Goal: Task Accomplishment & Management: Manage account settings

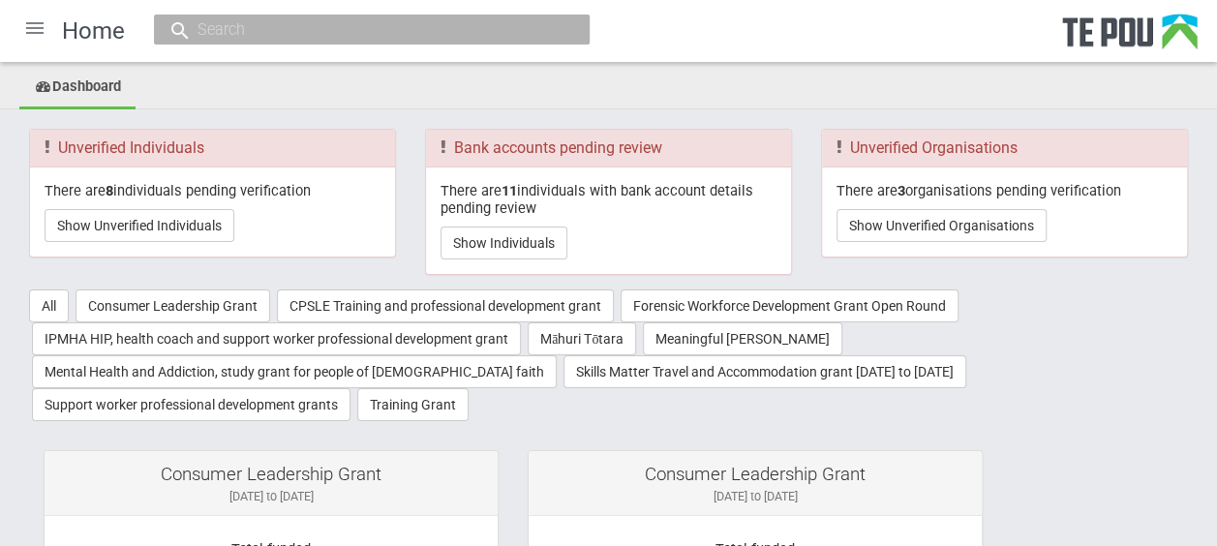
click at [25, 20] on div at bounding box center [35, 28] width 46 height 46
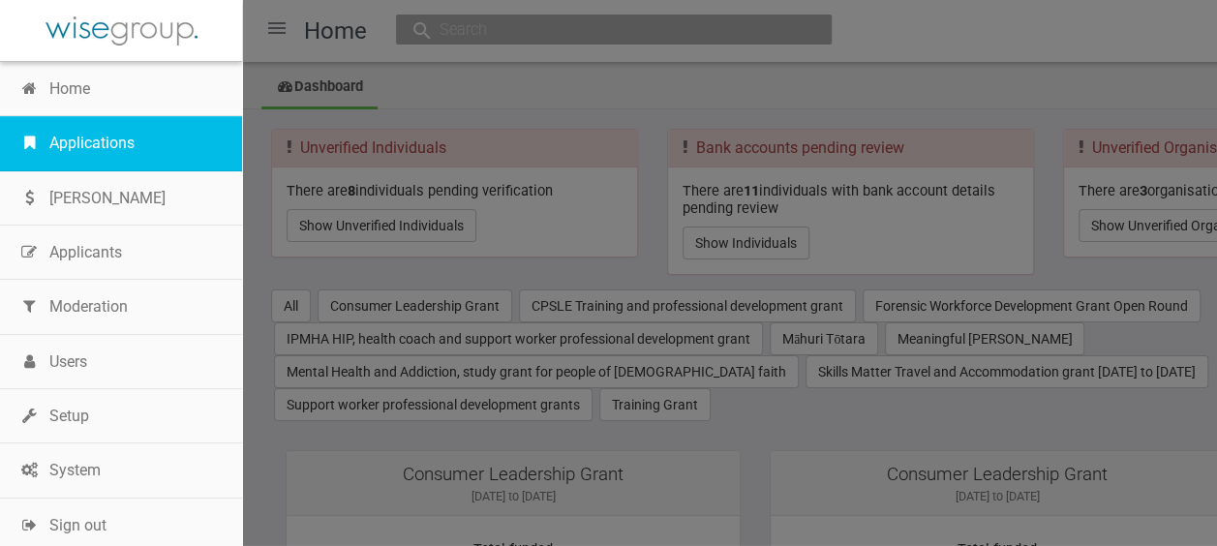
click at [58, 140] on link "Applications" at bounding box center [121, 143] width 242 height 54
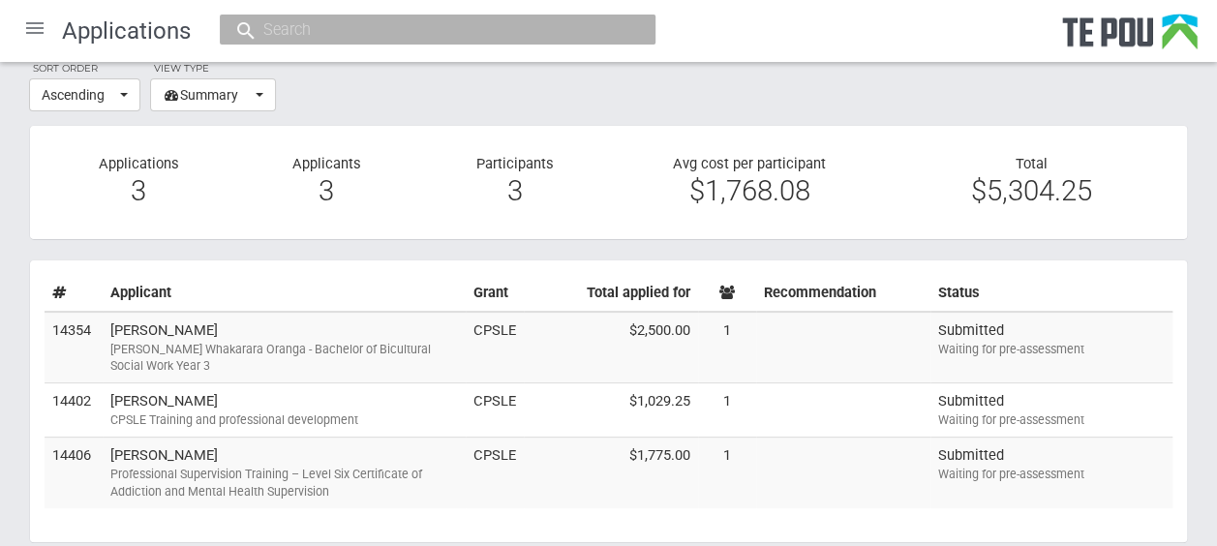
scroll to position [73, 0]
click at [385, 471] on div "Professional Supervision Training – Level Six Certificate of Addiction and Ment…" at bounding box center [283, 482] width 347 height 35
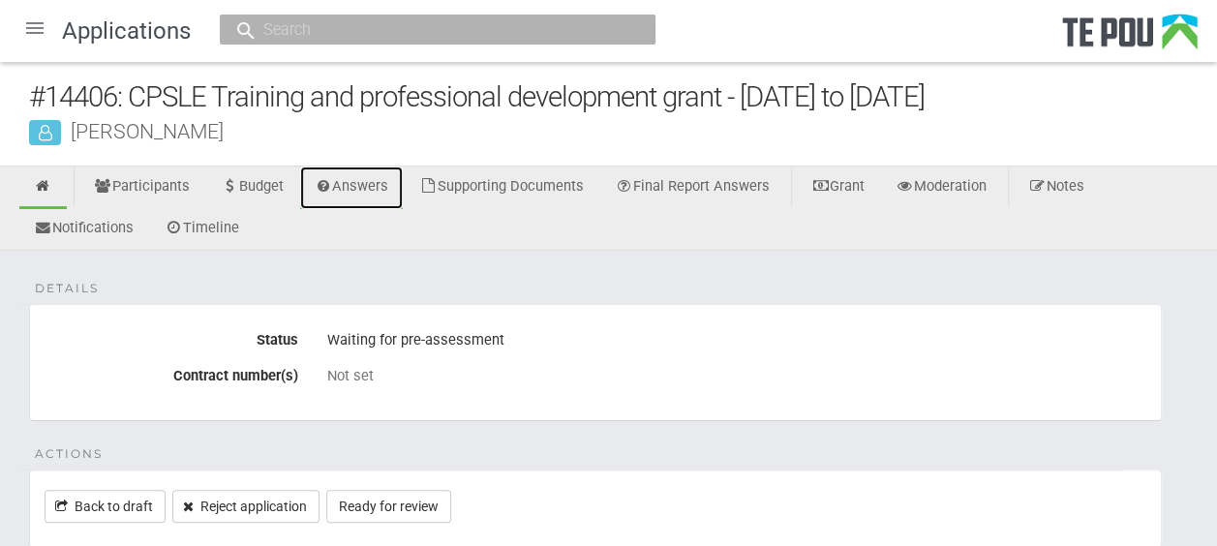
click at [343, 186] on link "Answers" at bounding box center [352, 187] width 104 height 43
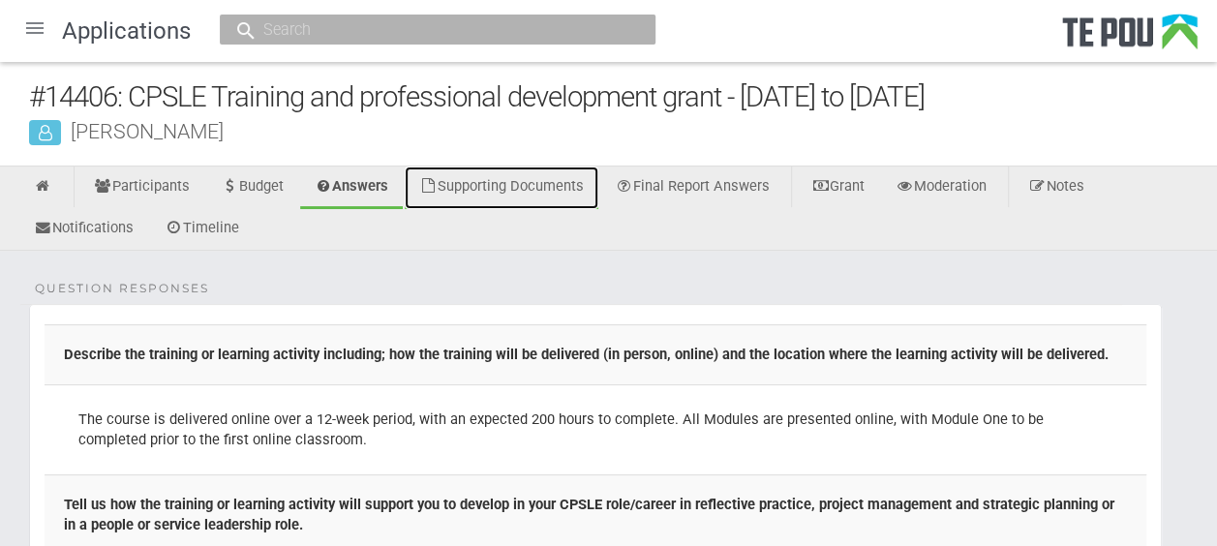
click at [588, 195] on link "Supporting Documents" at bounding box center [502, 187] width 194 height 43
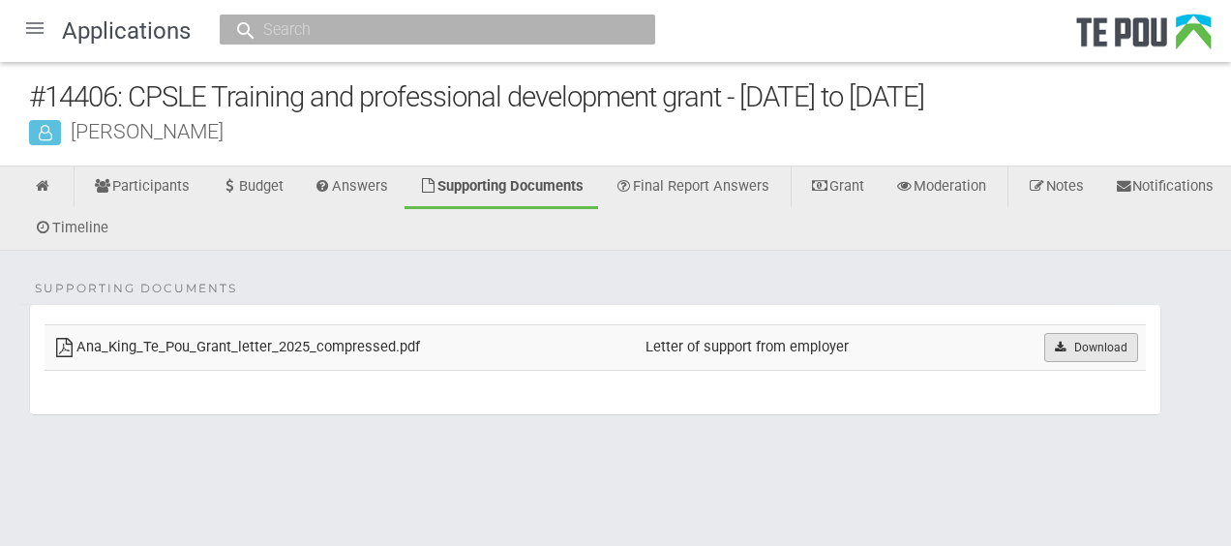
click at [1061, 349] on icon at bounding box center [1060, 348] width 15 height 12
click at [56, 195] on link at bounding box center [42, 187] width 47 height 43
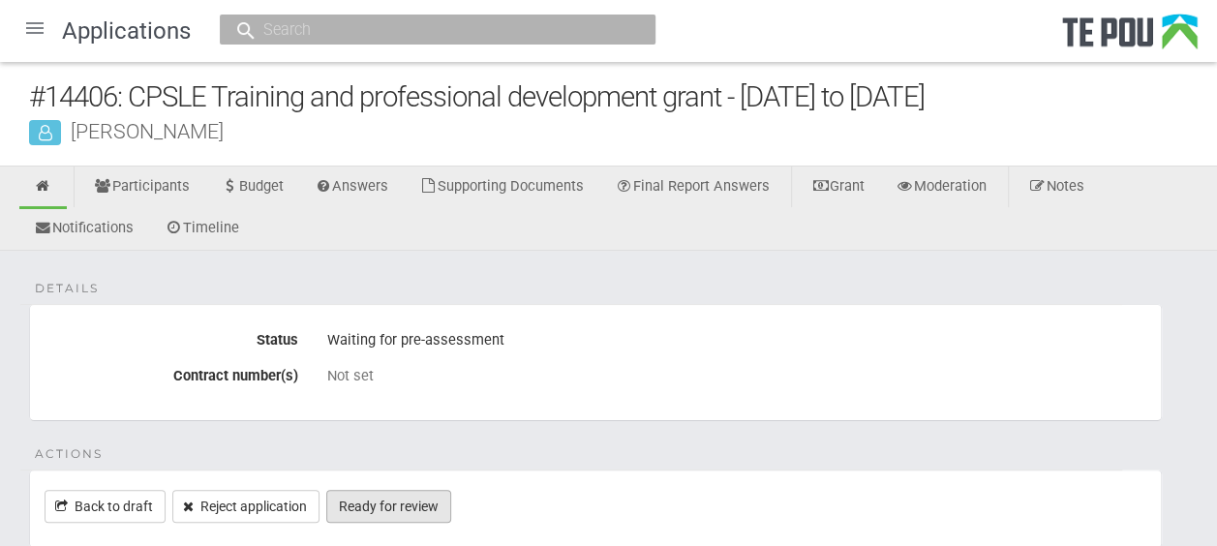
click at [421, 501] on link "Ready for review" at bounding box center [388, 506] width 125 height 33
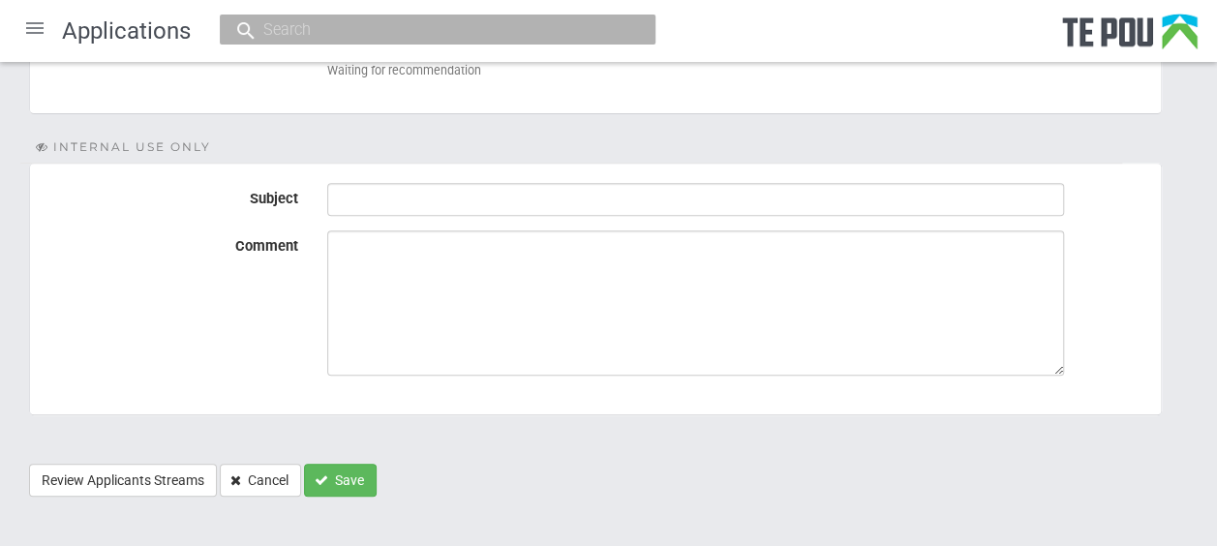
scroll to position [354, 0]
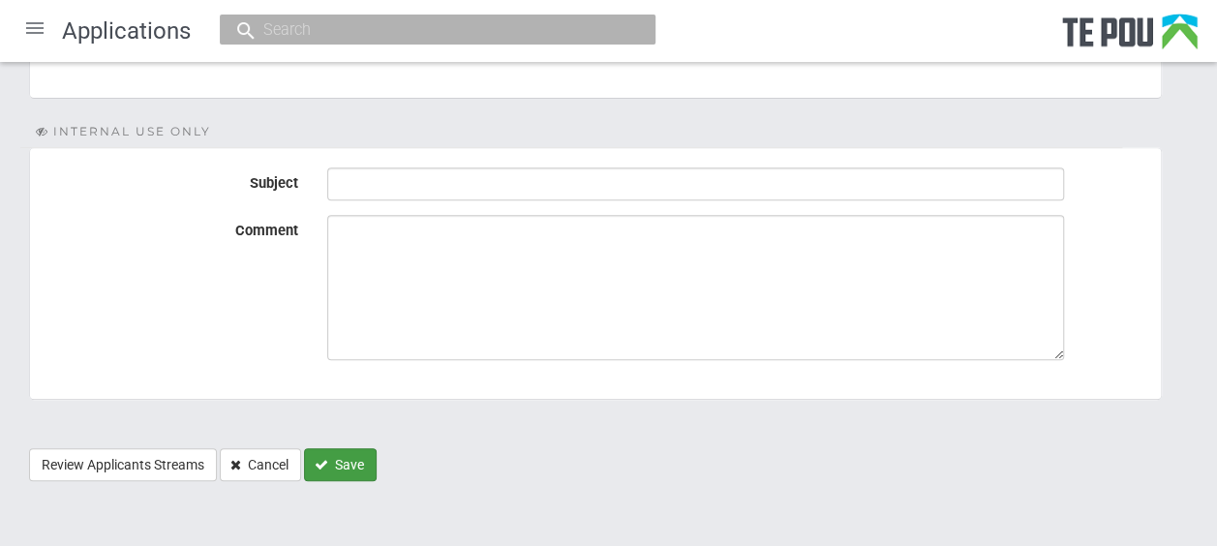
click at [352, 472] on button "Save" at bounding box center [340, 464] width 73 height 33
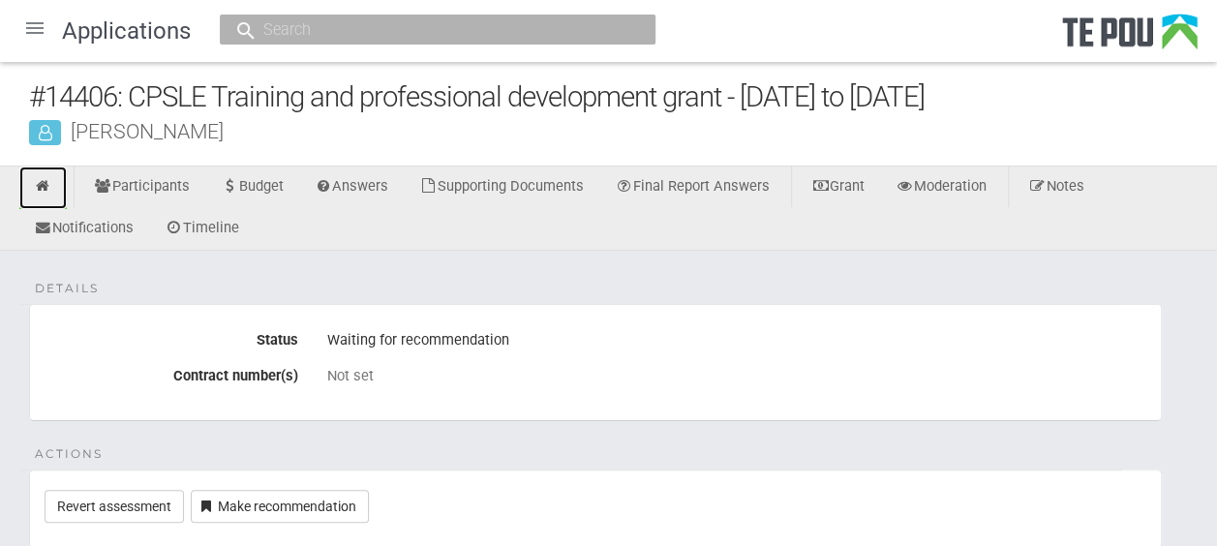
click at [41, 188] on icon at bounding box center [43, 186] width 18 height 15
click at [37, 37] on div at bounding box center [35, 28] width 46 height 46
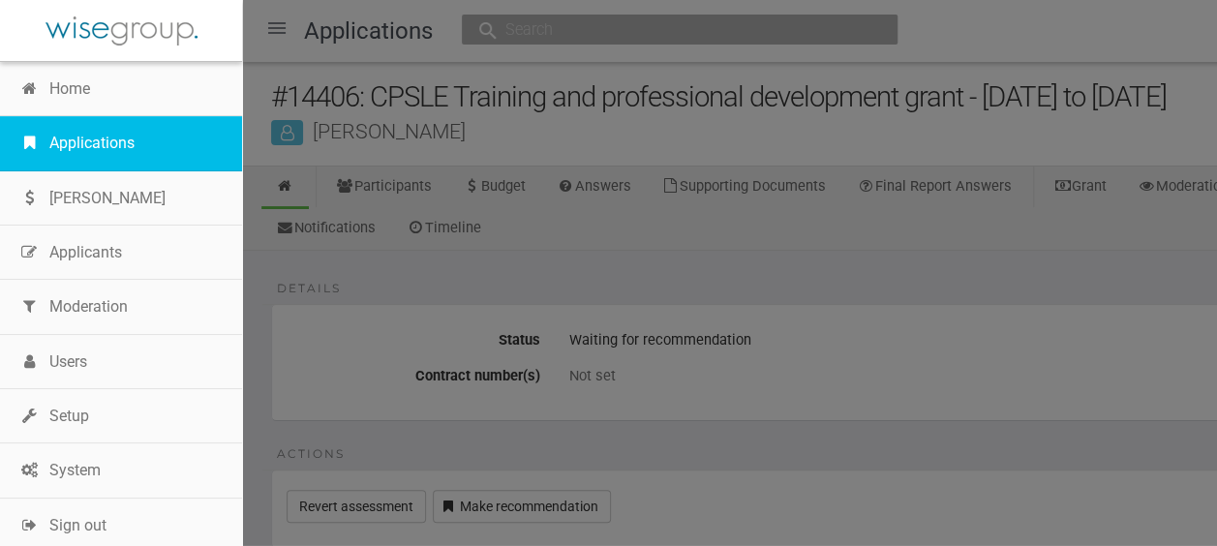
click at [77, 153] on link "Applications" at bounding box center [121, 143] width 242 height 54
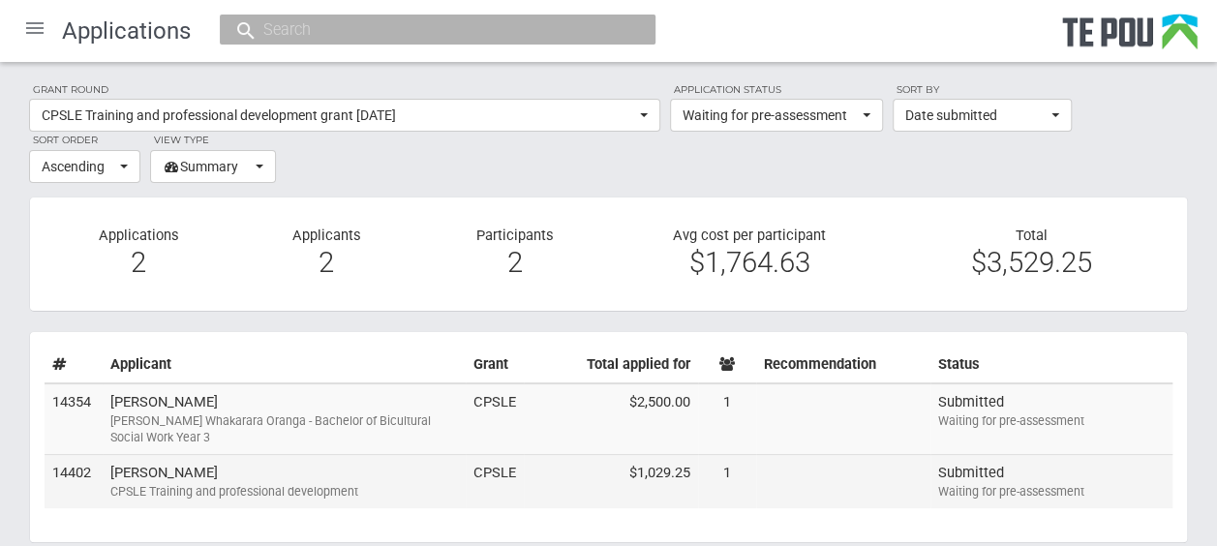
click at [248, 496] on div "CPSLE Training and professional development" at bounding box center [283, 491] width 347 height 17
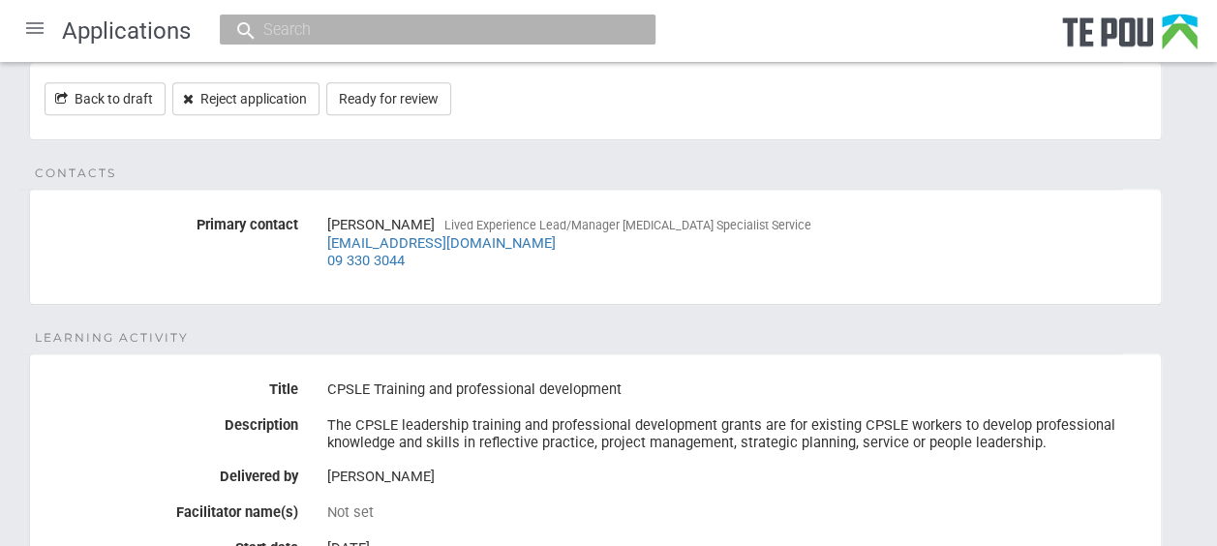
scroll to position [483, 0]
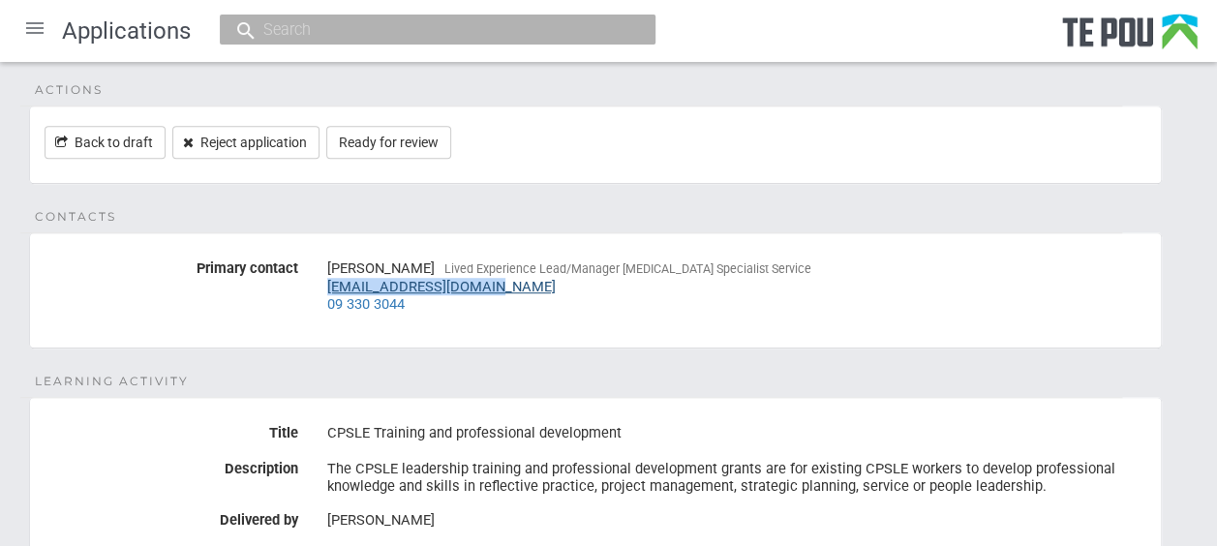
drag, startPoint x: 486, startPoint y: 279, endPoint x: 328, endPoint y: 286, distance: 157.9
click at [328, 286] on div "[PERSON_NAME] Lived Experience Lead/Manager [MEDICAL_DATA] Specialist Service […" at bounding box center [736, 287] width 819 height 68
drag, startPoint x: 328, startPoint y: 286, endPoint x: 368, endPoint y: 285, distance: 39.7
copy link "paulc@aratakimin.co.nz"
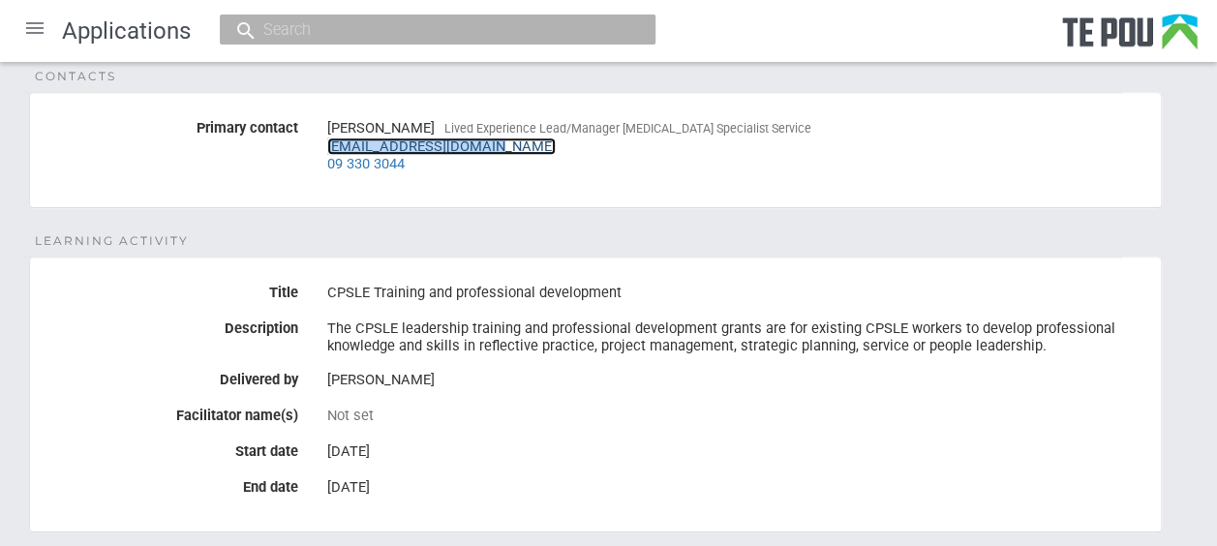
scroll to position [752, 0]
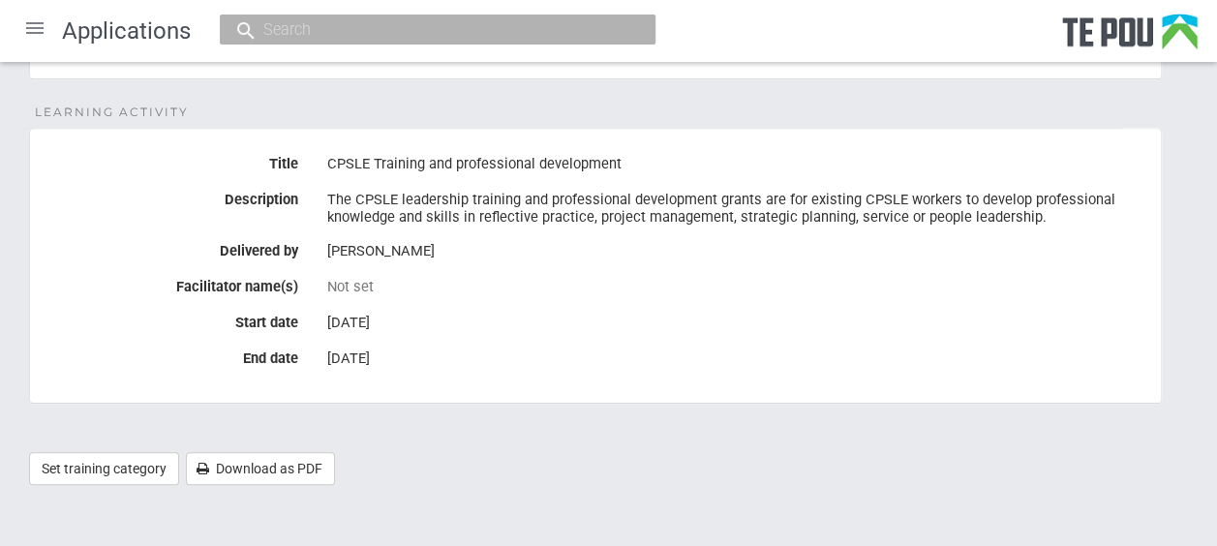
drag, startPoint x: 1206, startPoint y: 355, endPoint x: 1202, endPoint y: 182, distance: 173.3
click at [1202, 182] on div "Details Individual hasn't been verified - in order to make any changes to this …" at bounding box center [608, 2] width 1217 height 1006
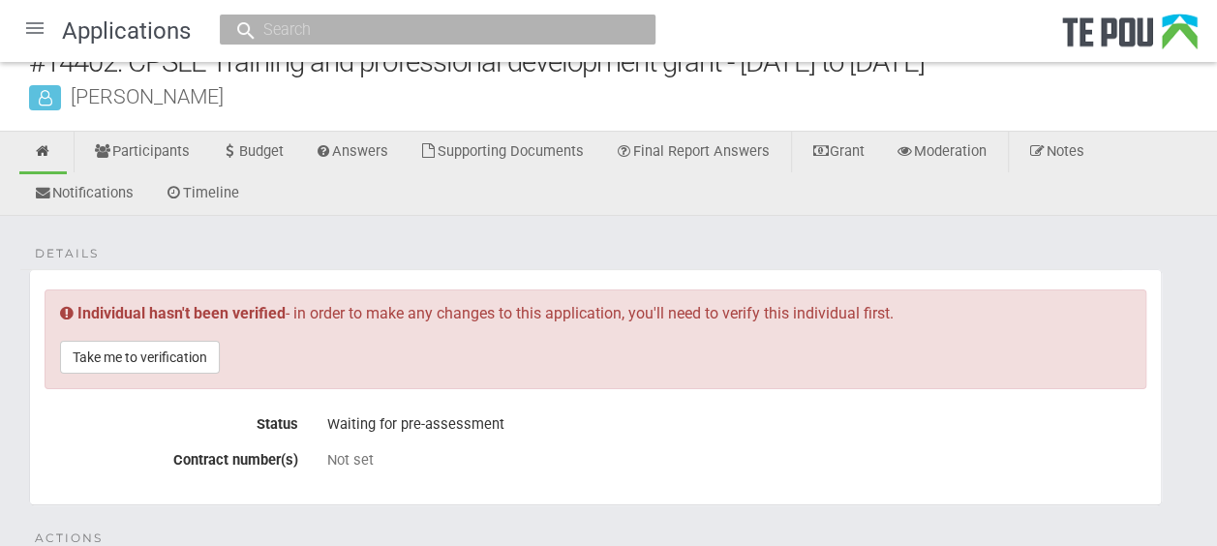
scroll to position [0, 0]
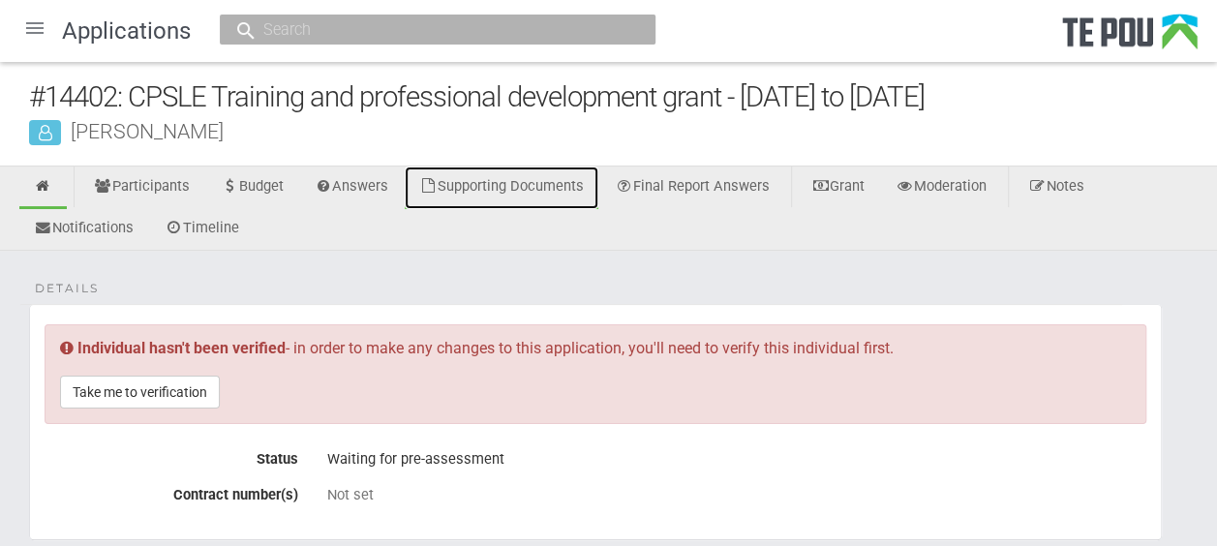
click at [546, 200] on link "Supporting Documents" at bounding box center [502, 187] width 194 height 43
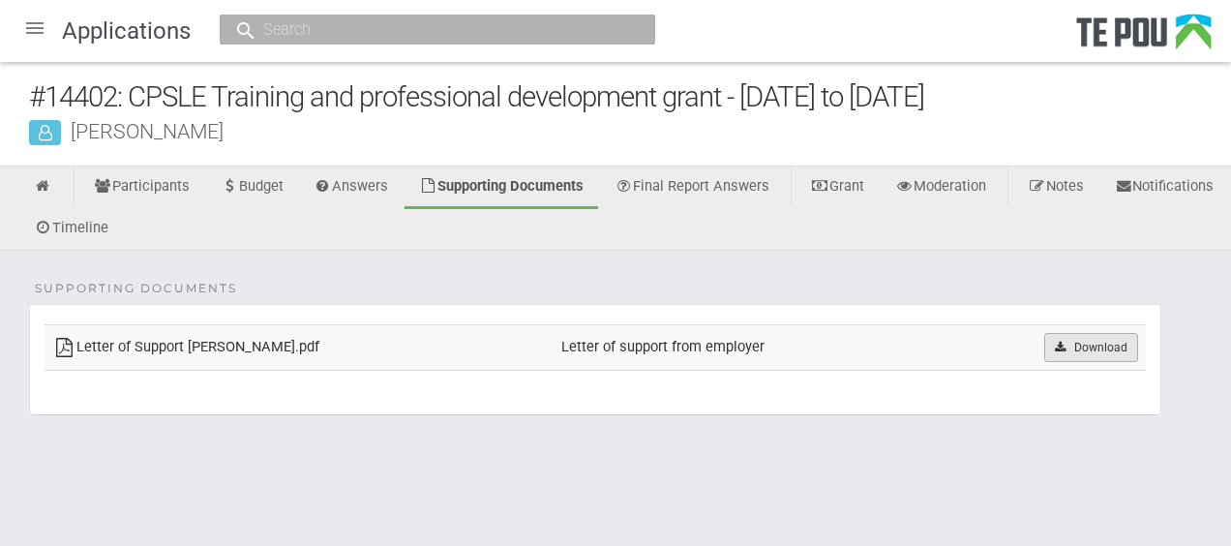
click at [1067, 339] on link "Download" at bounding box center [1091, 347] width 94 height 29
click at [350, 191] on link "Answers" at bounding box center [352, 187] width 104 height 43
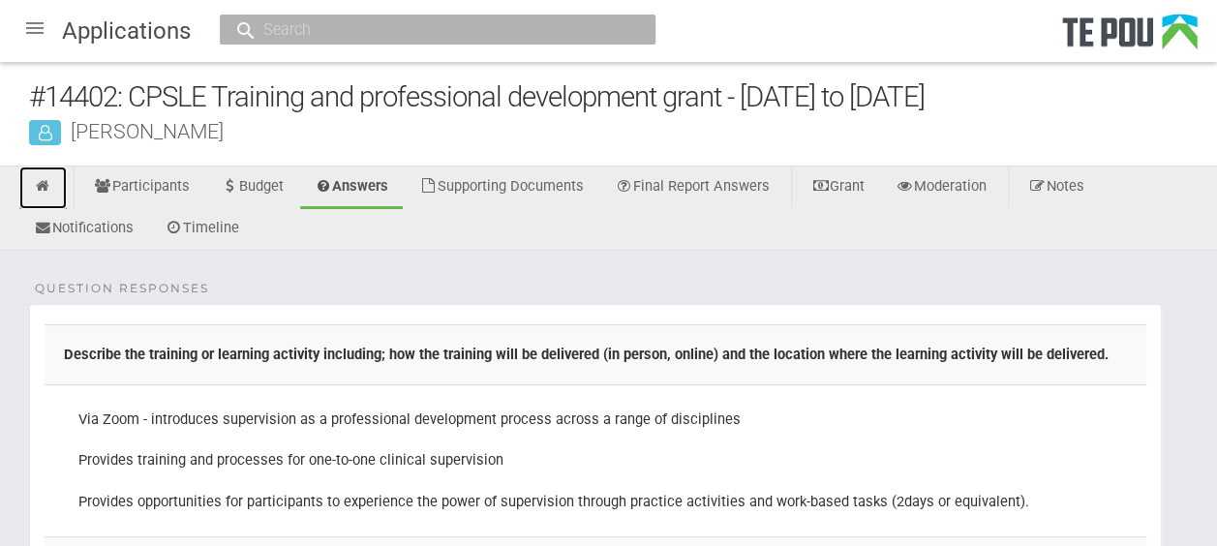
click at [53, 187] on link at bounding box center [42, 187] width 47 height 43
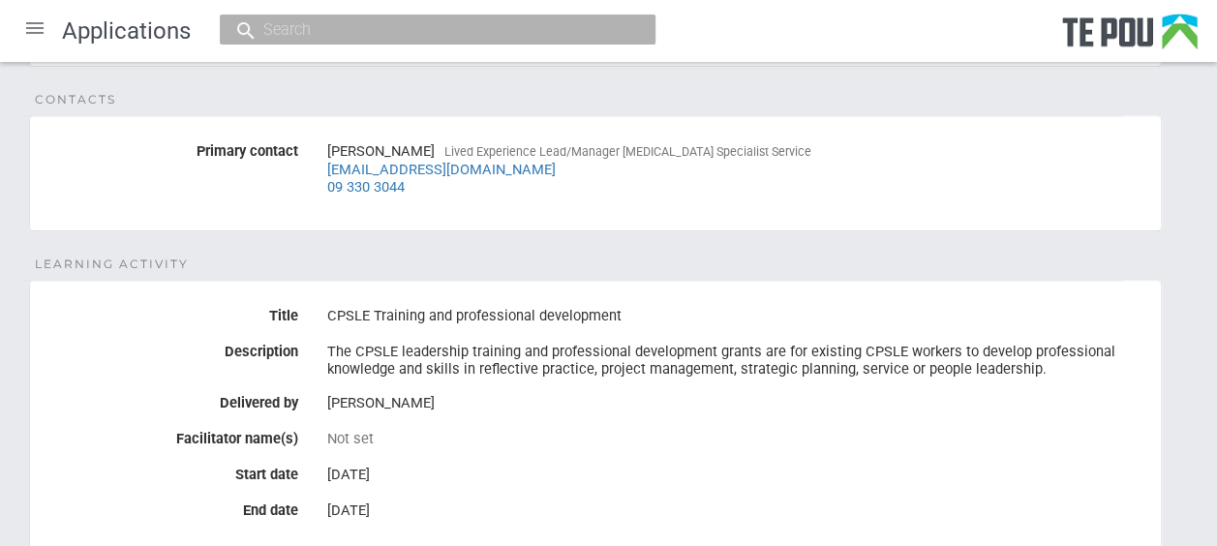
scroll to position [598, 0]
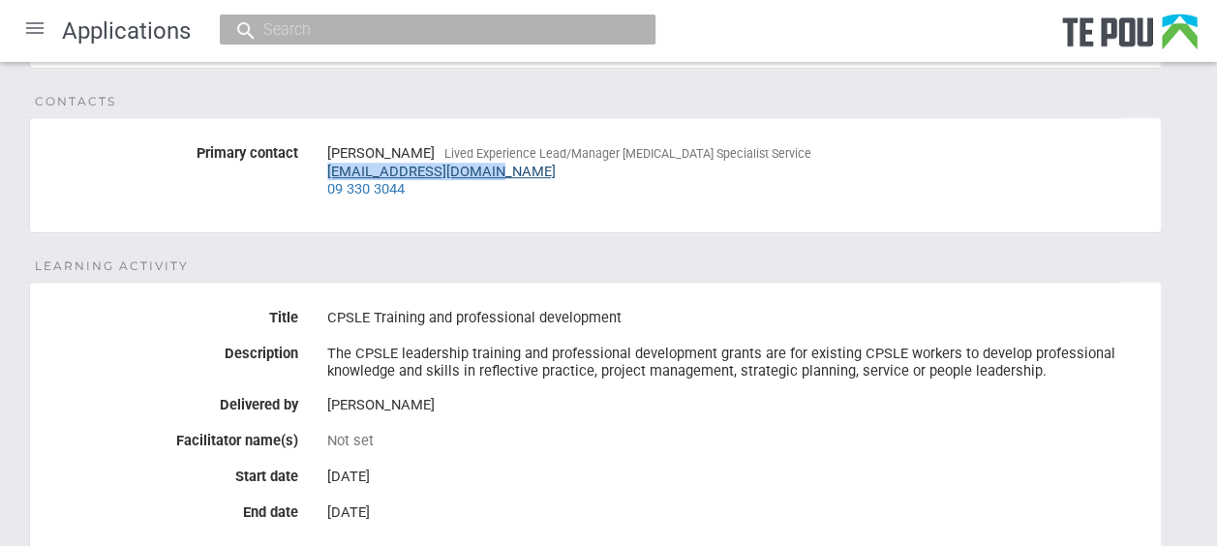
drag, startPoint x: 482, startPoint y: 165, endPoint x: 330, endPoint y: 167, distance: 152.0
click at [330, 167] on div "Paul Clements Lived Experience Lead/Manager Peer Support Specialist Service pau…" at bounding box center [736, 171] width 819 height 68
copy link "paulc@aratakimin.co.nz"
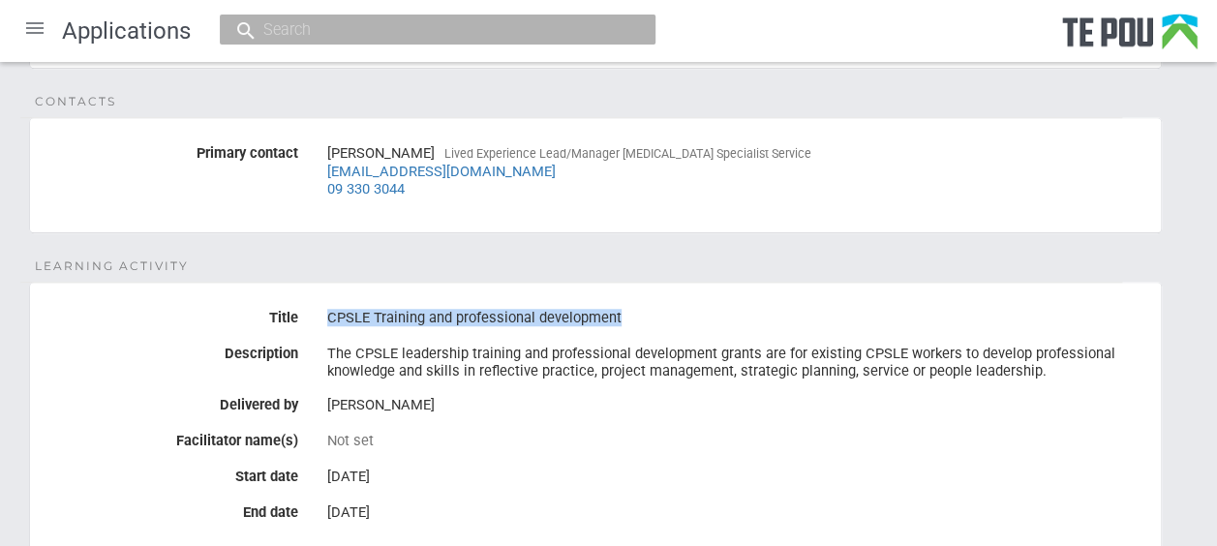
drag, startPoint x: 619, startPoint y: 312, endPoint x: 330, endPoint y: 314, distance: 289.4
click at [330, 314] on div "CPSLE Training and professional development" at bounding box center [736, 318] width 819 height 33
drag, startPoint x: 330, startPoint y: 314, endPoint x: 343, endPoint y: 312, distance: 12.7
copy div "CPSLE Training and professional development"
click at [616, 473] on div "[DATE]" at bounding box center [736, 477] width 819 height 33
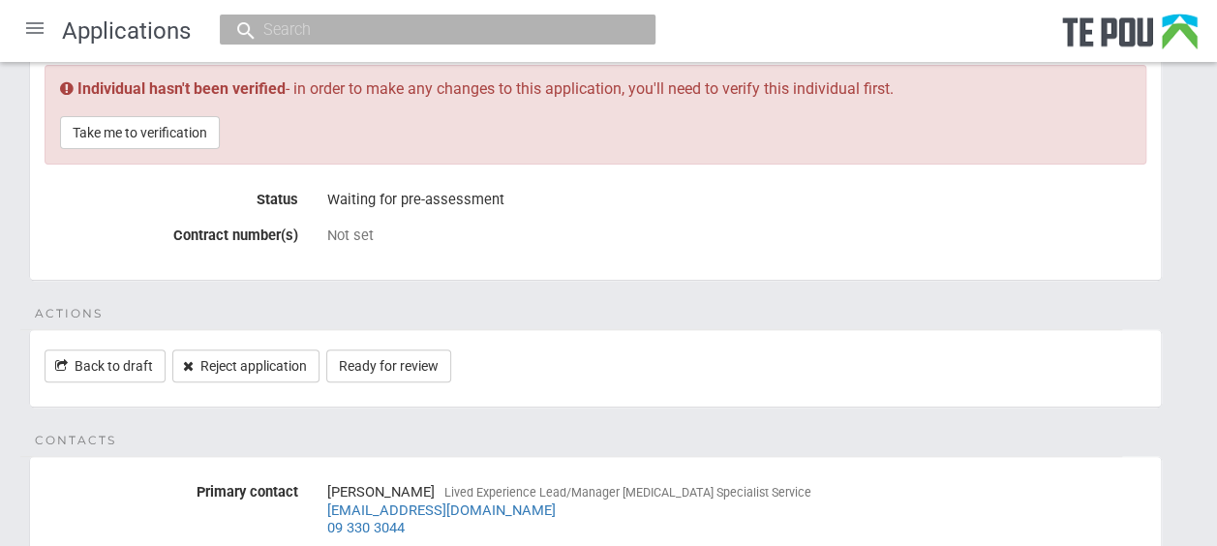
scroll to position [254, 0]
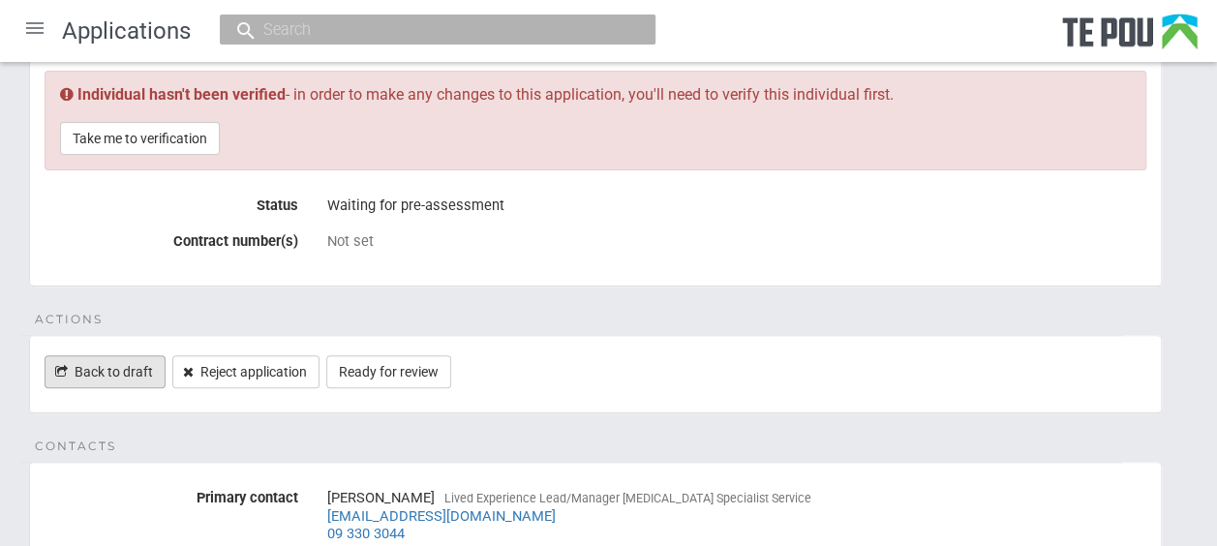
click at [140, 360] on link "Back to draft" at bounding box center [105, 371] width 121 height 33
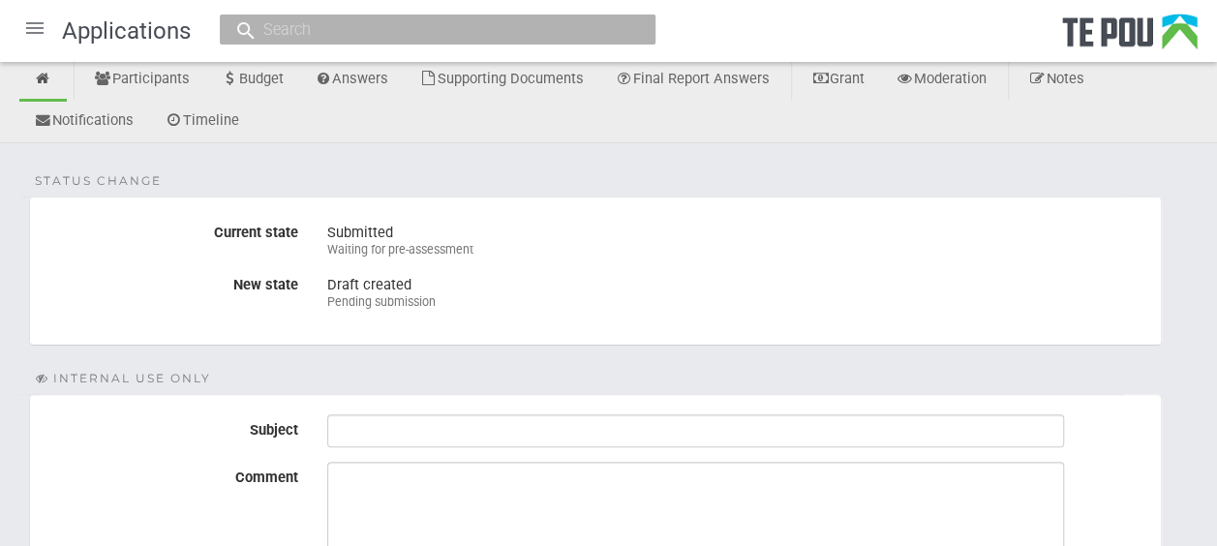
scroll to position [118, 0]
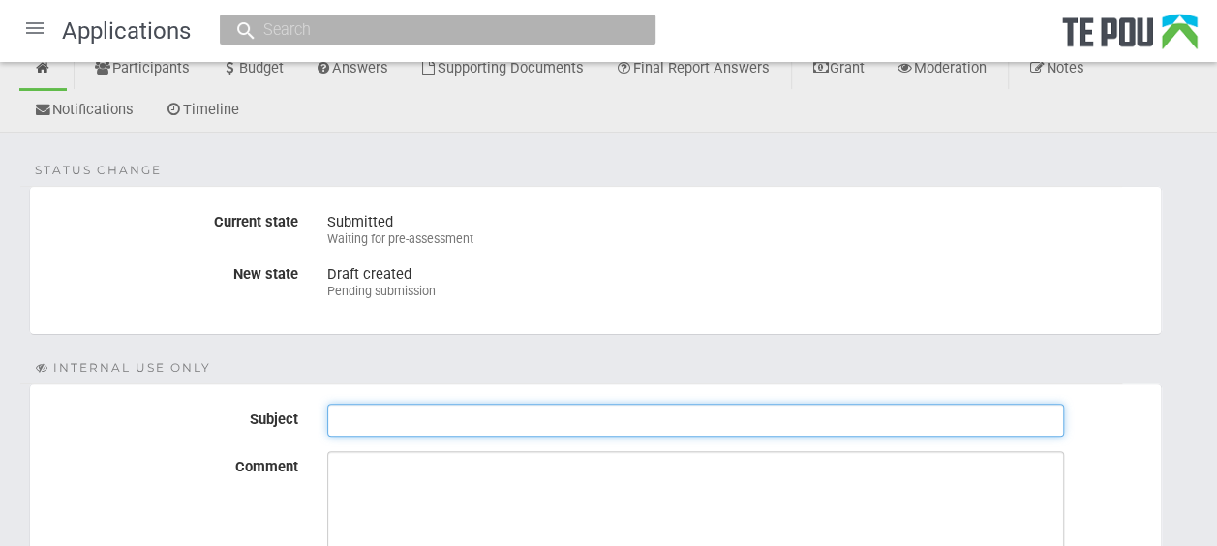
click at [405, 415] on input "Subject" at bounding box center [695, 420] width 736 height 33
type input "Correction to be made"
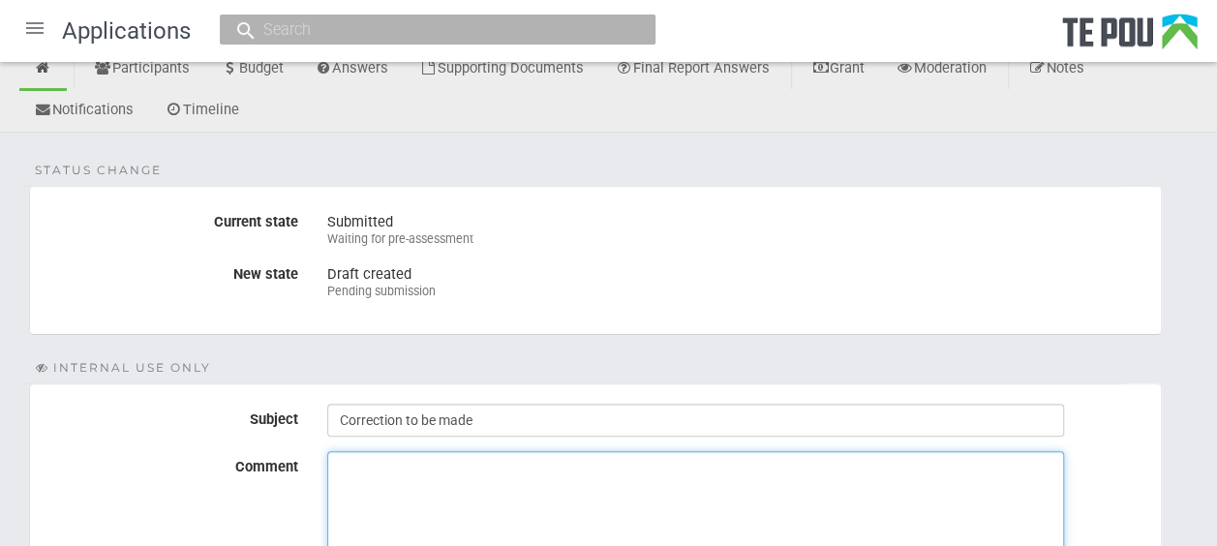
click at [397, 465] on textarea "Comment" at bounding box center [695, 523] width 736 height 145
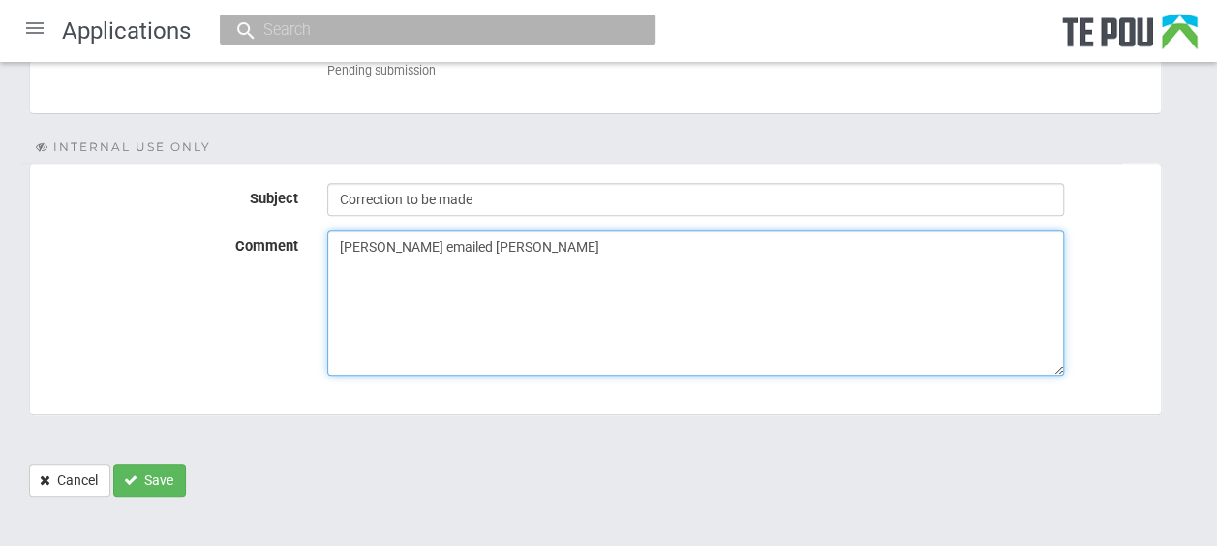
scroll to position [344, 0]
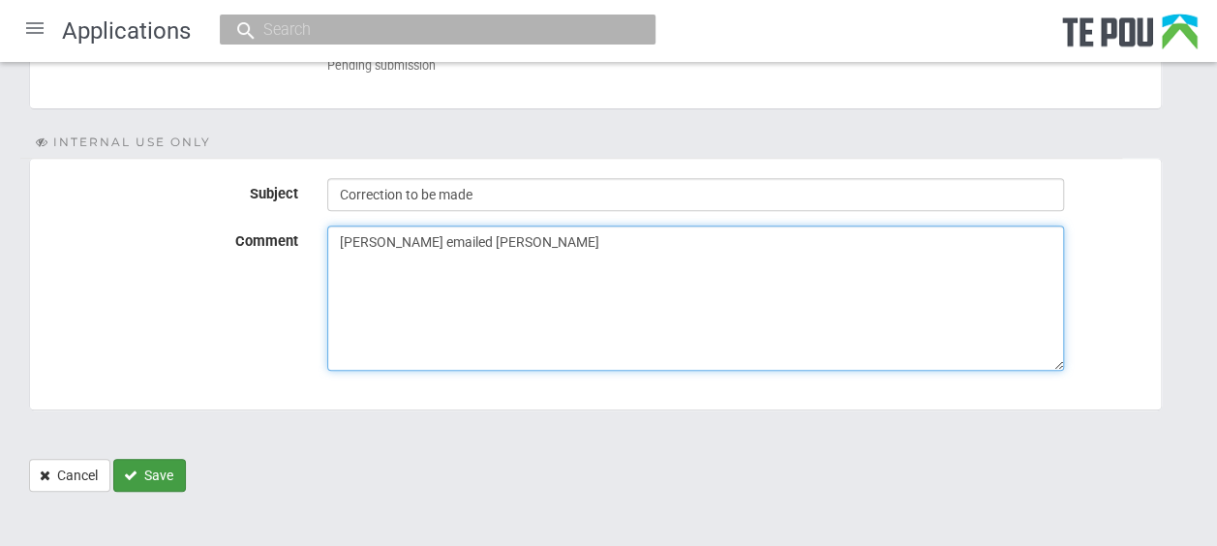
type textarea "Gina emailed Paul"
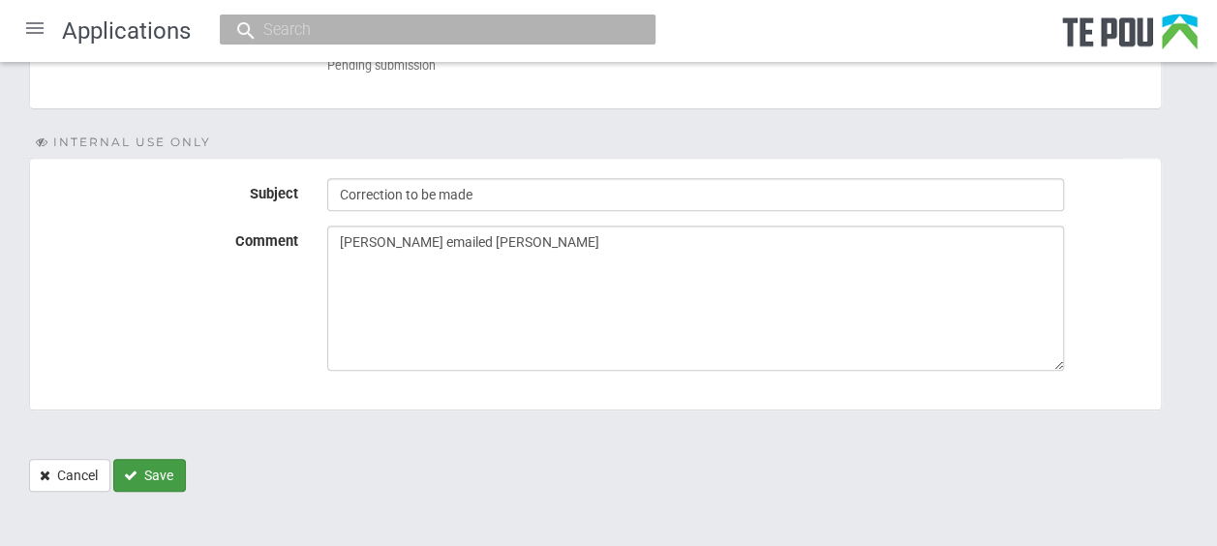
click at [159, 466] on button "Save" at bounding box center [149, 475] width 73 height 33
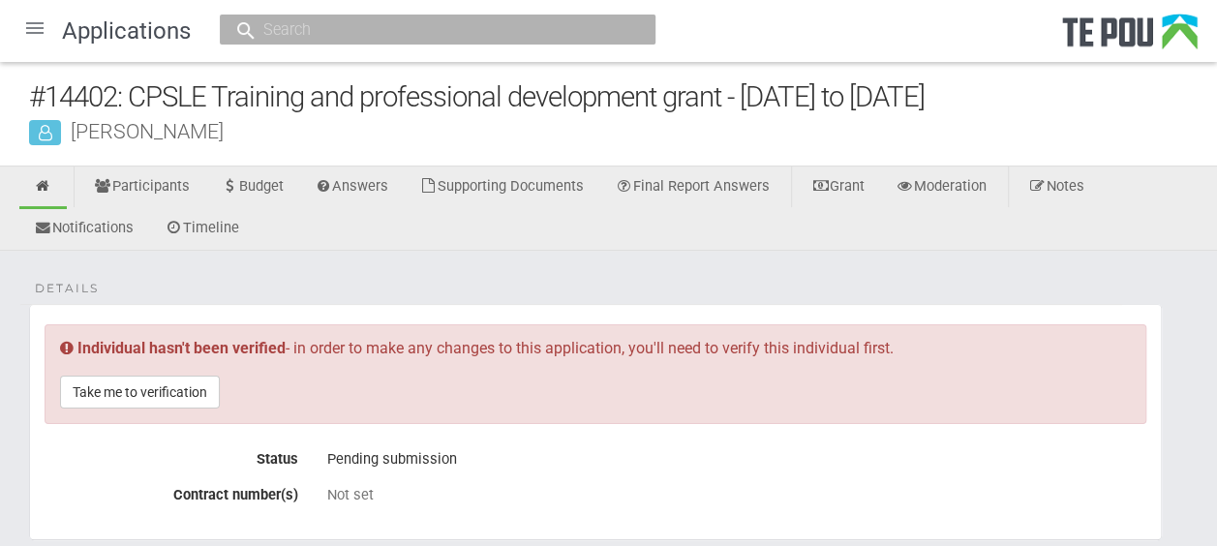
click at [43, 36] on div at bounding box center [35, 28] width 46 height 46
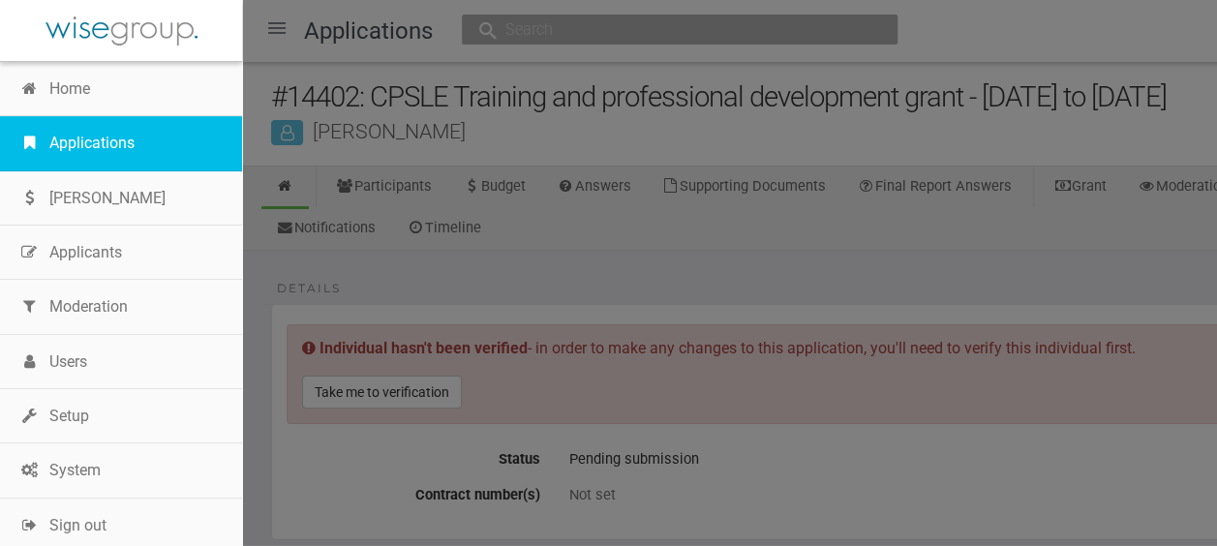
click at [102, 137] on link "Applications" at bounding box center [121, 143] width 242 height 54
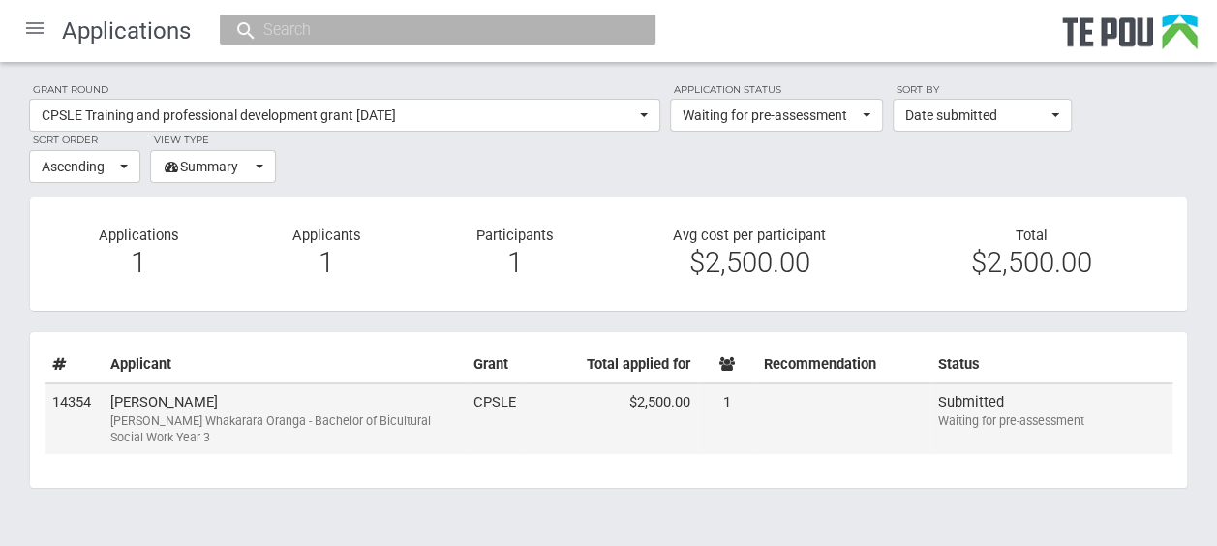
click at [261, 391] on td "Fran Mackay Ngā Poutoko Whakarara Oranga - Bachelor of Bicultural Social Work Y…" at bounding box center [284, 419] width 363 height 72
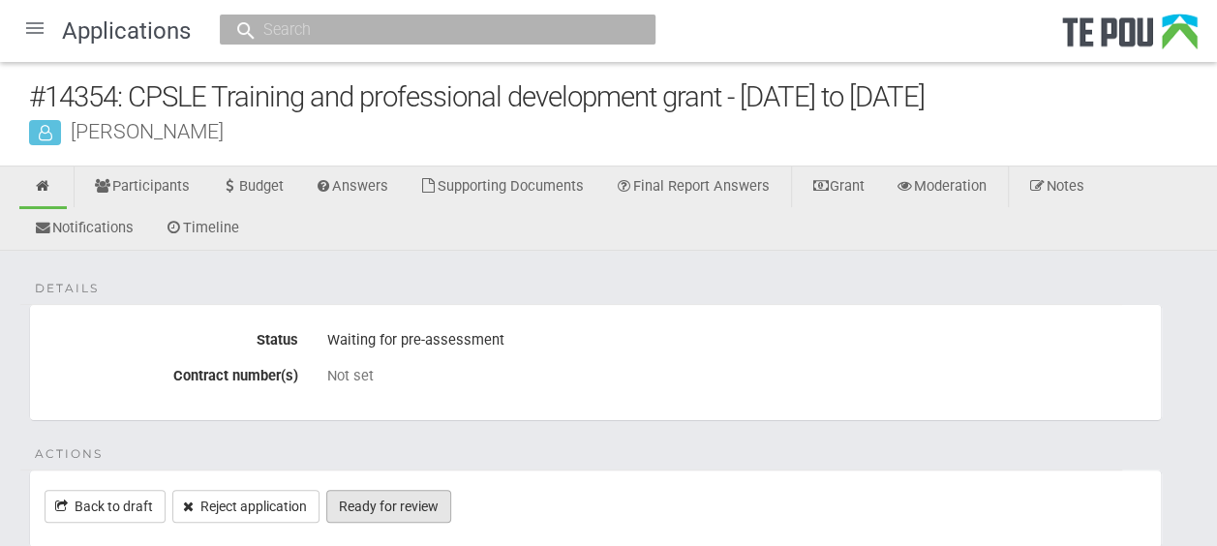
click at [437, 497] on link "Ready for review" at bounding box center [388, 506] width 125 height 33
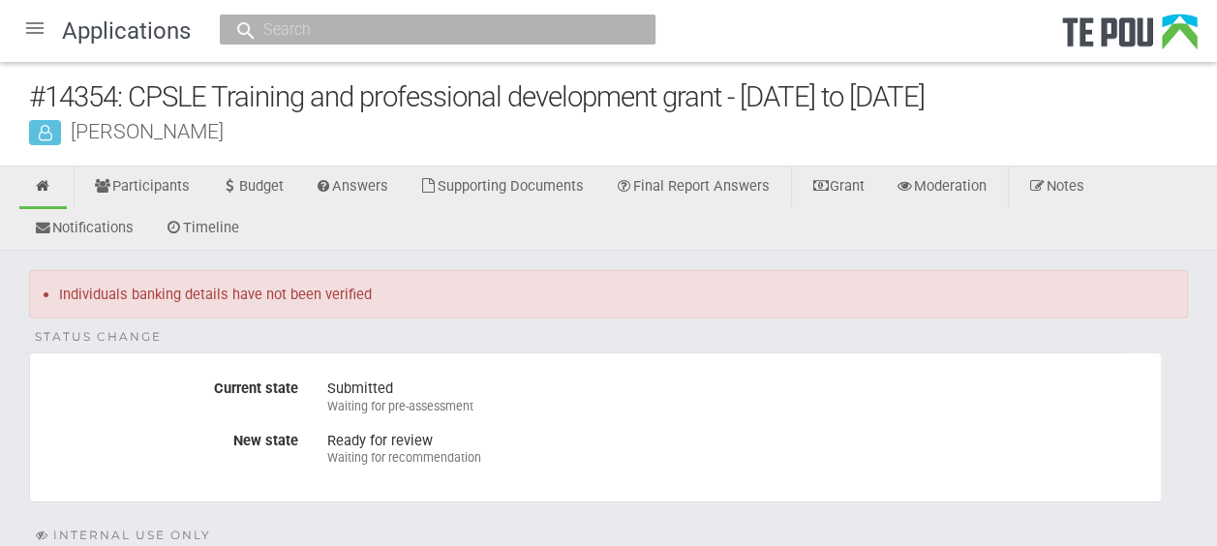
click at [39, 20] on div at bounding box center [35, 28] width 46 height 46
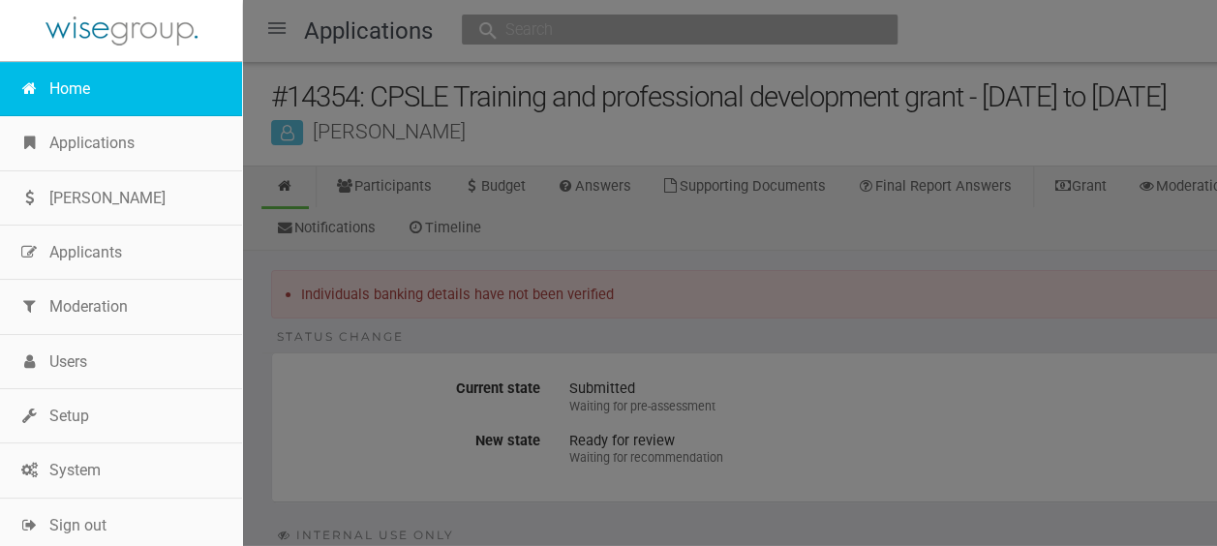
click at [75, 87] on link "Home" at bounding box center [121, 89] width 242 height 54
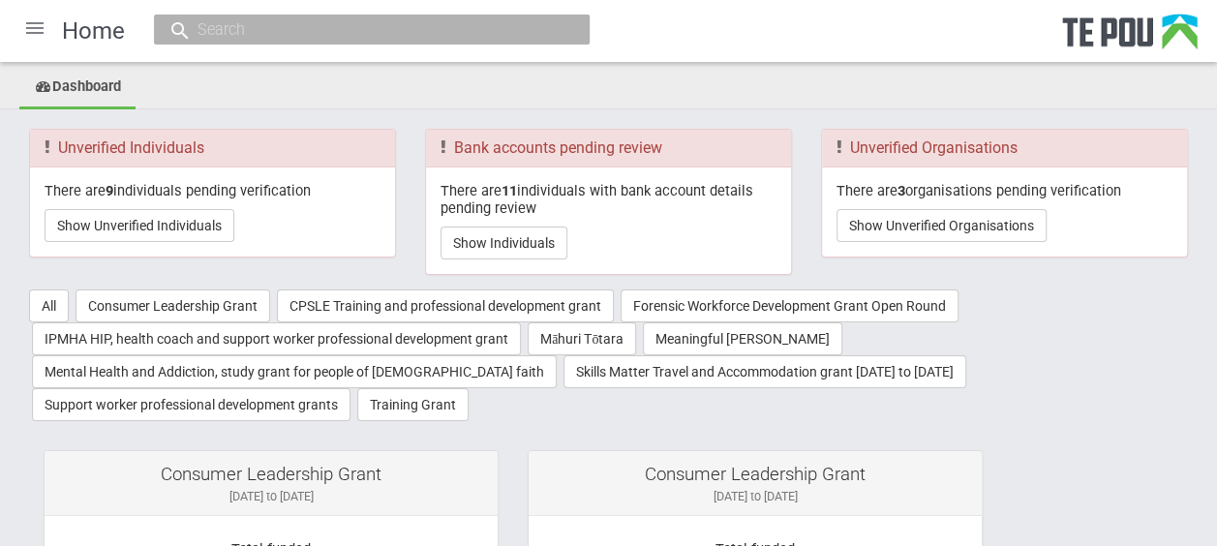
click at [25, 27] on div at bounding box center [35, 28] width 46 height 46
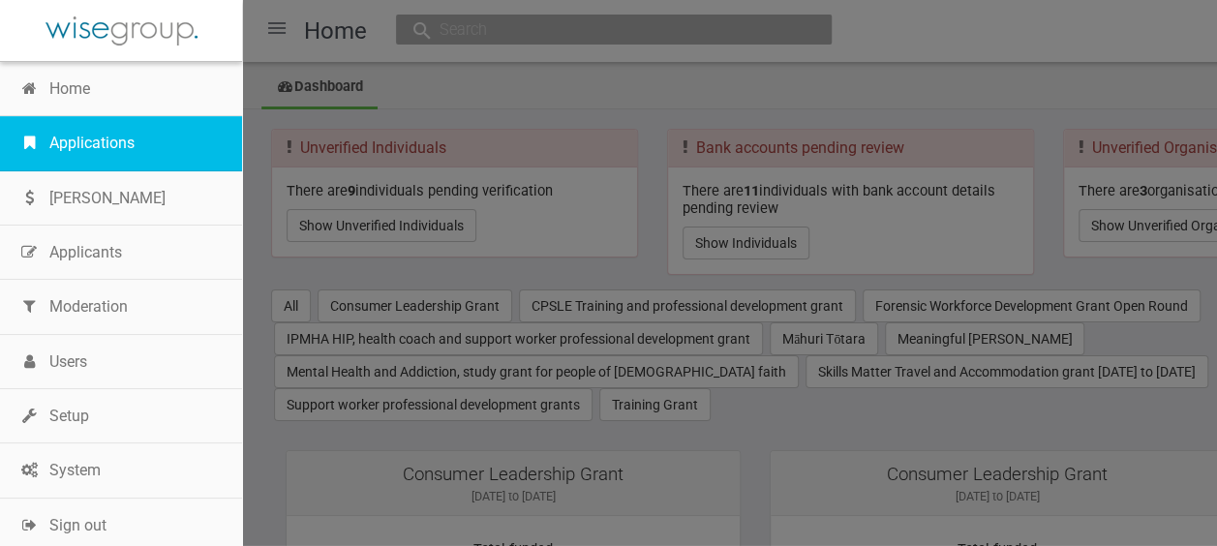
click at [76, 147] on link "Applications" at bounding box center [121, 143] width 242 height 54
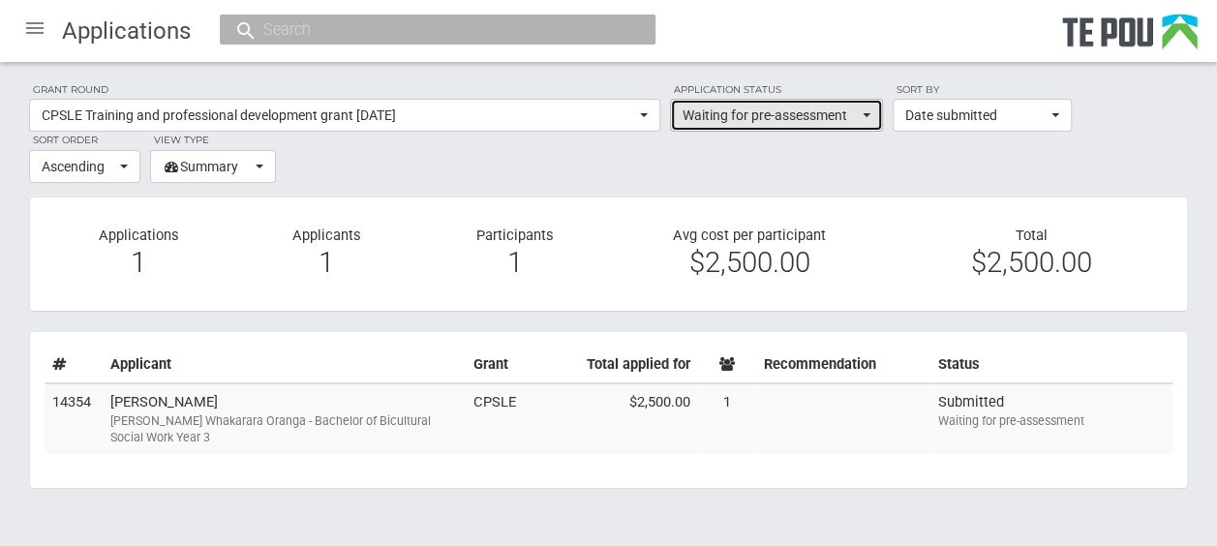
click at [868, 112] on button "Waiting for pre-assessment" at bounding box center [776, 115] width 213 height 33
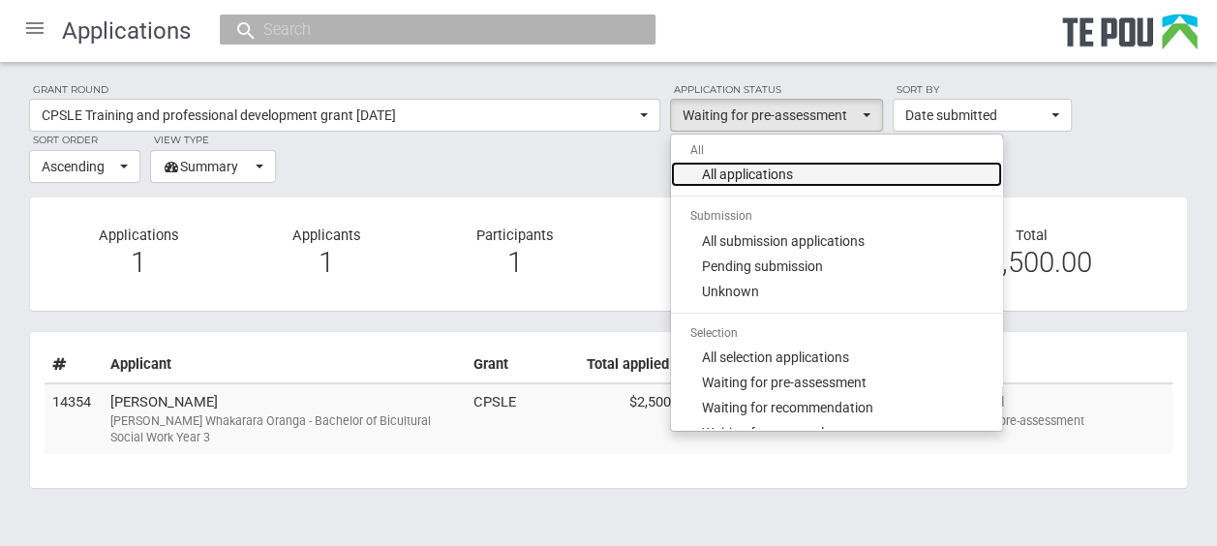
click at [813, 165] on link "All applications" at bounding box center [836, 174] width 331 height 25
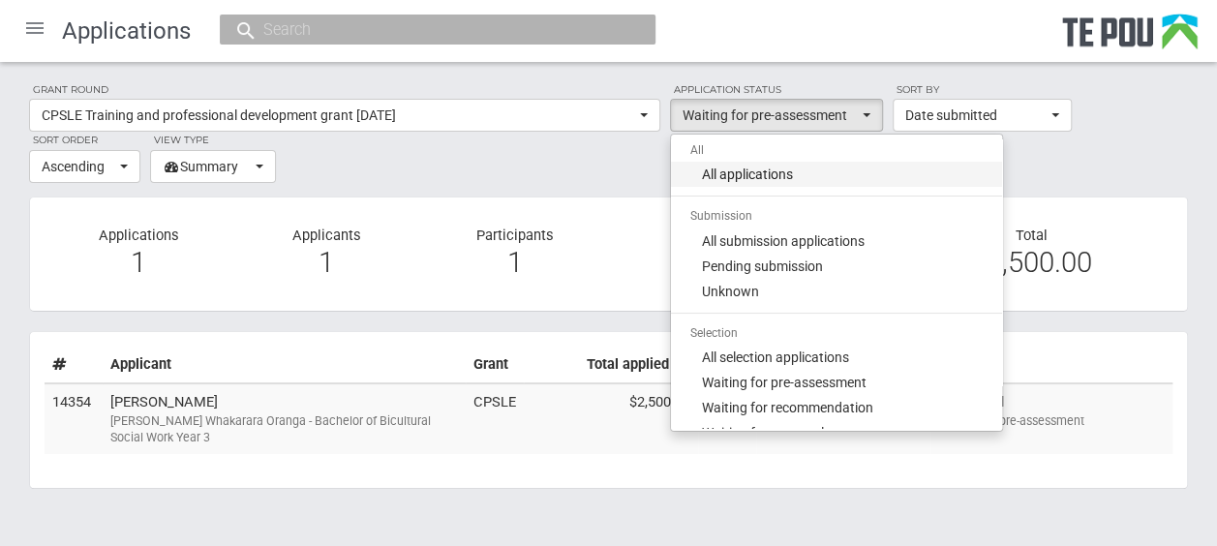
select select "all"
